Goal: Check status: Check status

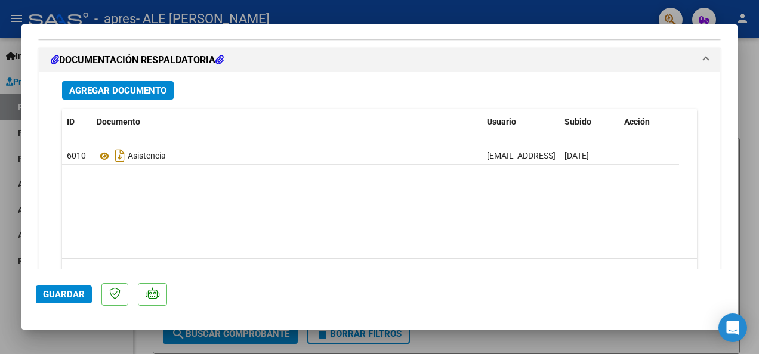
scroll to position [1168, 0]
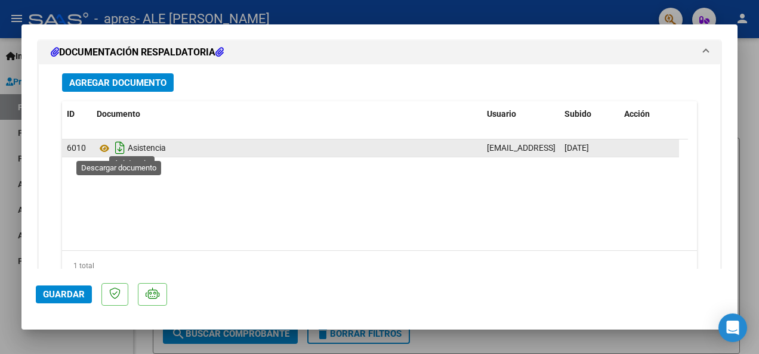
click at [120, 147] on icon "Descargar documento" at bounding box center [120, 147] width 16 height 19
click at [120, 147] on icon at bounding box center [118, 147] width 13 height 13
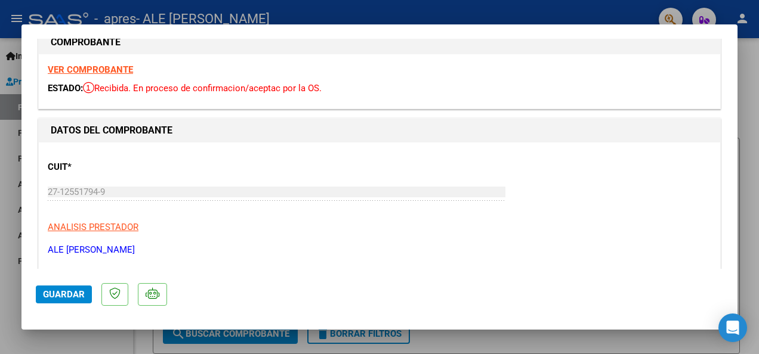
scroll to position [0, 0]
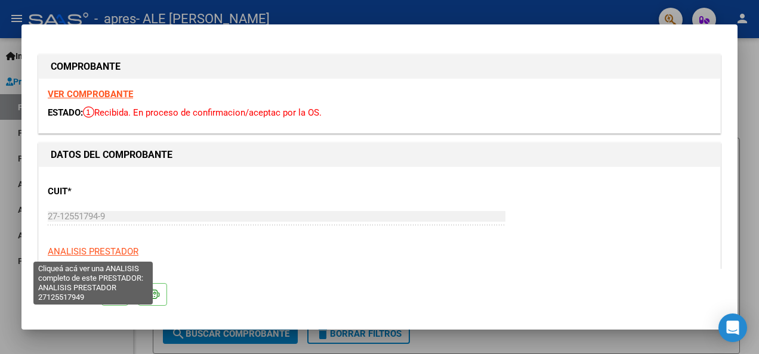
click at [89, 250] on span "ANALISIS PRESTADOR" at bounding box center [93, 251] width 91 height 11
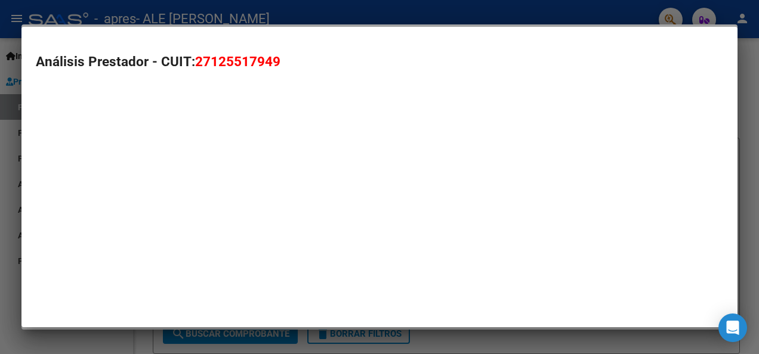
click at [89, 250] on mat-dialog-container "Análisis Prestador - CUIT: 27125517949" at bounding box center [379, 177] width 716 height 301
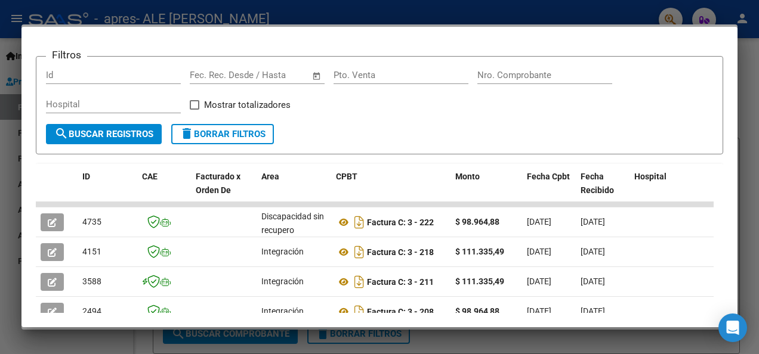
scroll to position [160, 0]
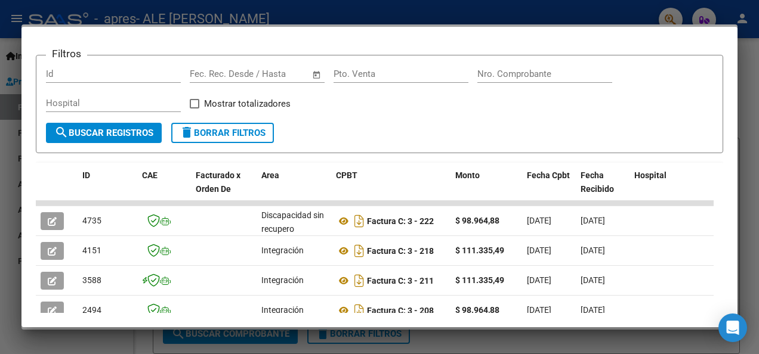
click at [686, 89] on div "Filtros Id Fecha inicio – Fecha fin Fec. Rec. Desde / Hasta Pto. Venta Nro. Com…" at bounding box center [379, 94] width 667 height 58
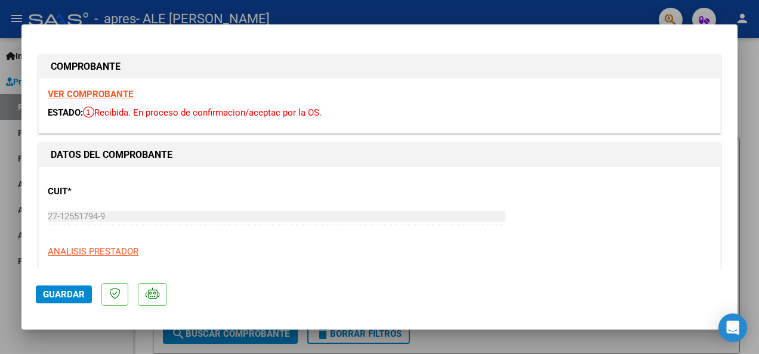
click at [109, 90] on strong "VER COMPROBANTE" at bounding box center [90, 94] width 85 height 11
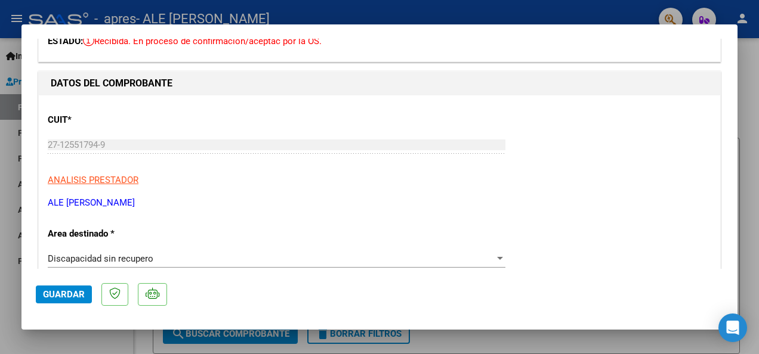
scroll to position [87, 0]
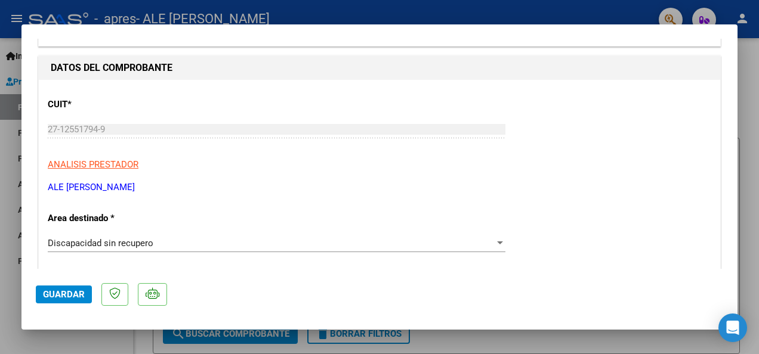
click at [734, 285] on mat-dialog-container "COMPROBANTE VER COMPROBANTE ESTADO: Recibida. En proceso de confirmacion/acepta…" at bounding box center [379, 177] width 716 height 306
click at [732, 289] on mat-dialog-container "COMPROBANTE VER COMPROBANTE ESTADO: Recibida. En proceso de confirmacion/acepta…" at bounding box center [379, 177] width 716 height 306
click at [739, 301] on div at bounding box center [379, 177] width 759 height 354
type input "$ 0,00"
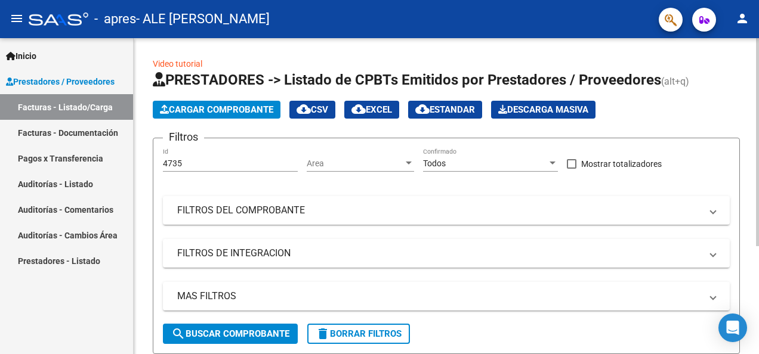
scroll to position [163, 0]
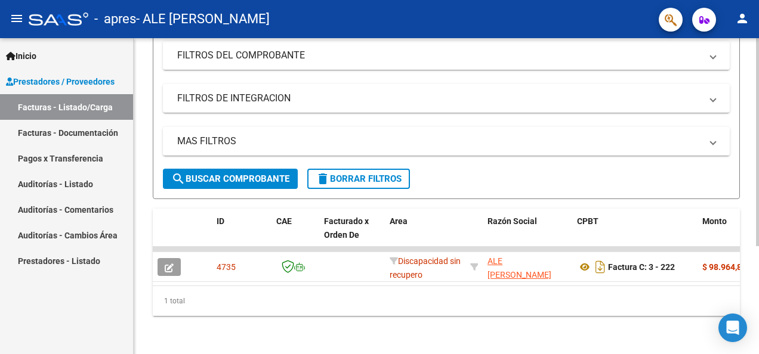
click at [758, 354] on html "menu - apres - ALE [PERSON_NAME] person Inicio Instructivos Contacto OS Prestad…" at bounding box center [379, 177] width 759 height 354
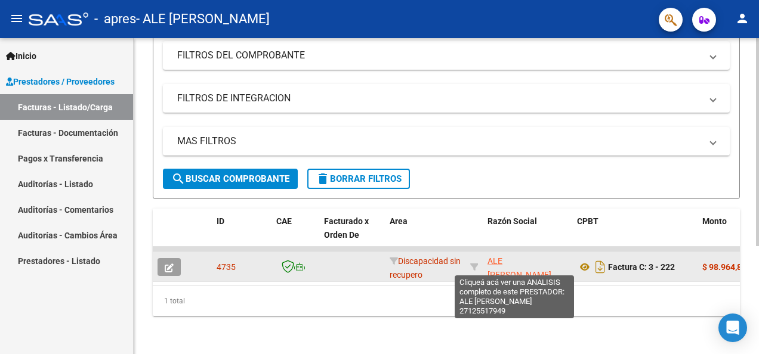
click at [514, 256] on span "ALE [PERSON_NAME]" at bounding box center [519, 267] width 64 height 23
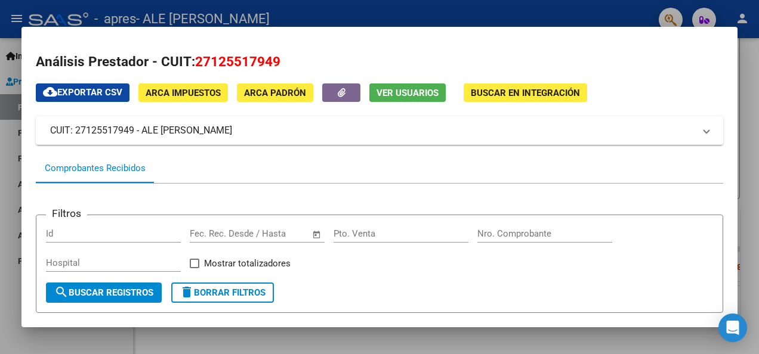
click at [726, 168] on mat-dialog-content "Análisis Prestador - CUIT: 27125517949 cloud_download Exportar CSV ARCA Impuest…" at bounding box center [379, 177] width 716 height 273
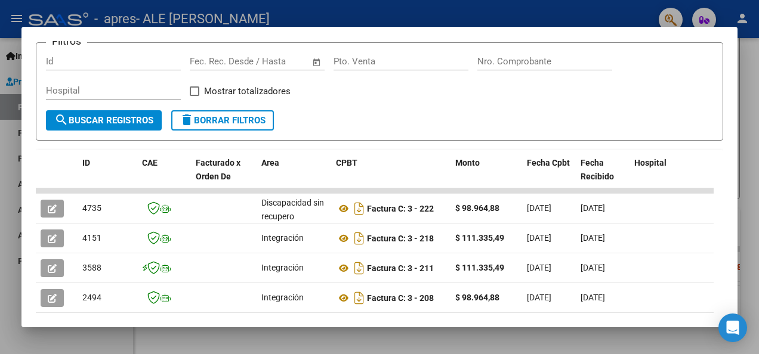
scroll to position [173, 0]
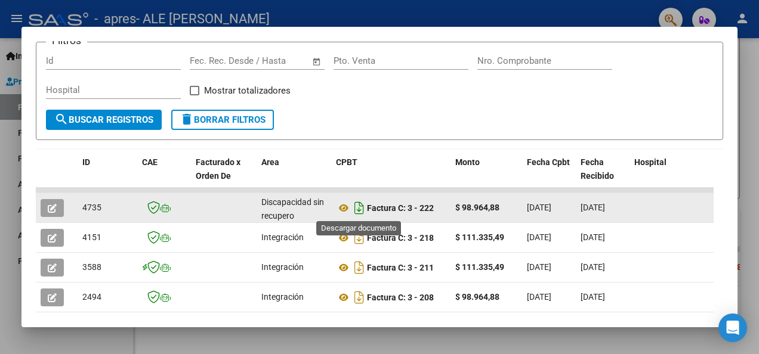
click at [358, 208] on icon "Descargar documento" at bounding box center [359, 208] width 16 height 19
click at [758, 134] on html "menu - apres - ALE [PERSON_NAME] person Inicio Instructivos Contacto OS Prestad…" at bounding box center [379, 177] width 759 height 354
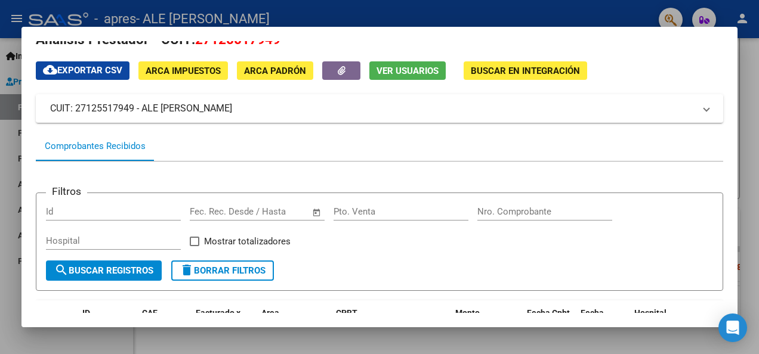
scroll to position [0, 0]
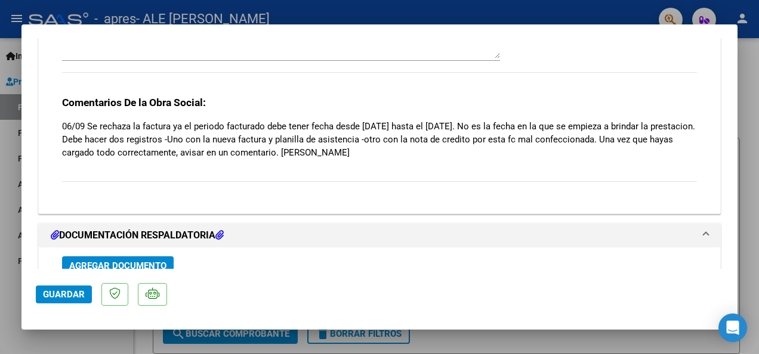
scroll to position [1057, 0]
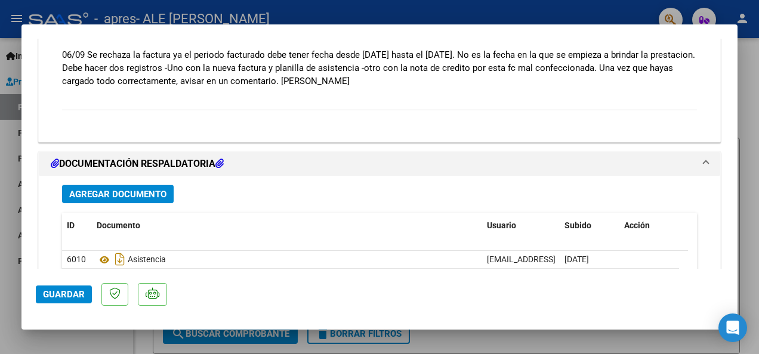
drag, startPoint x: 63, startPoint y: 51, endPoint x: 417, endPoint y: 81, distance: 355.5
click at [417, 81] on p "06/09 Se rechaza la factura ya el periodo facturado debe tener fecha desde [DAT…" at bounding box center [379, 67] width 635 height 39
copy p "06/09 Se rechaza la factura ya el periodo facturado debe tener fecha desde 1/08…"
